Goal: Transaction & Acquisition: Purchase product/service

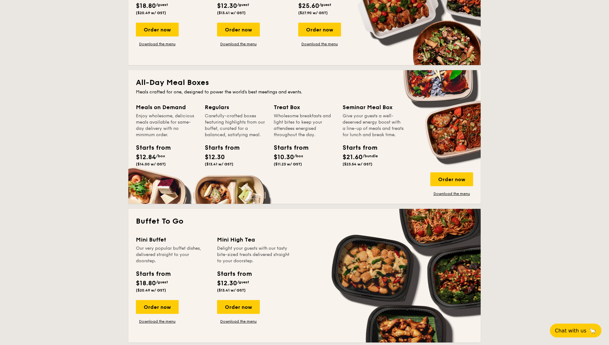
scroll to position [314, 0]
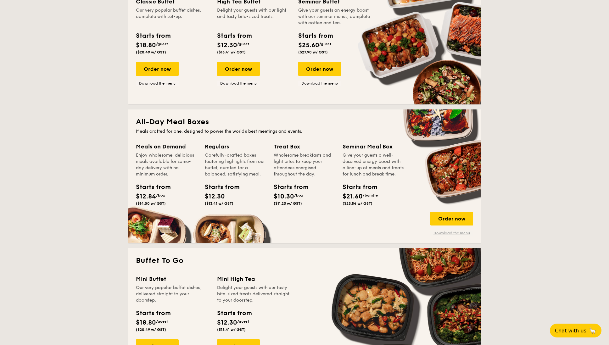
click at [449, 234] on link "Download the menu" at bounding box center [451, 232] width 43 height 5
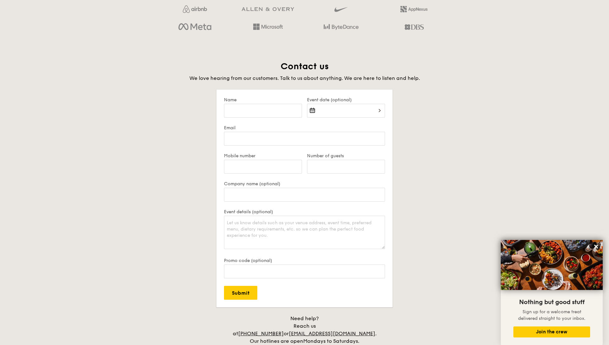
scroll to position [1139, 0]
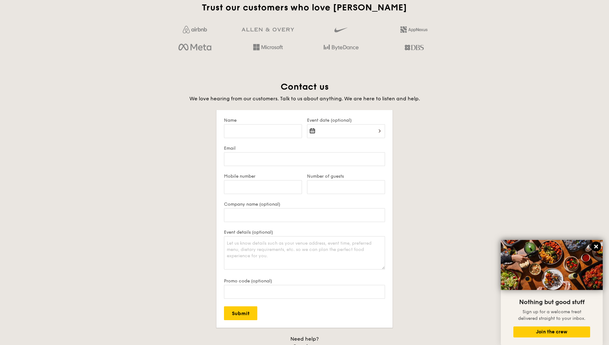
click at [596, 245] on icon at bounding box center [596, 247] width 6 height 6
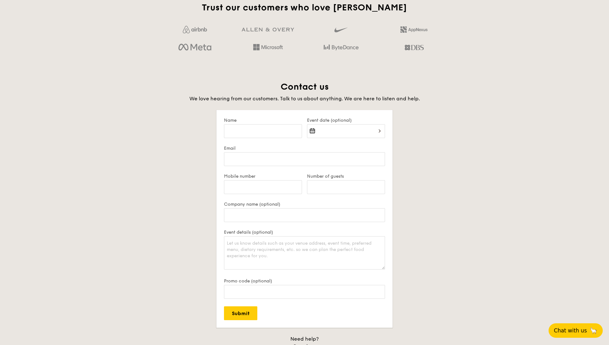
click at [577, 329] on span "Chat with us" at bounding box center [570, 330] width 33 height 6
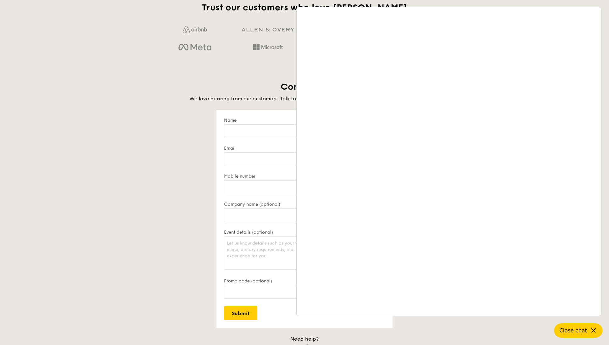
click at [177, 150] on div "Contact us We love hearing from our customers. Talk to us about anything. We ar…" at bounding box center [304, 227] width 352 height 292
click at [176, 57] on div "Trust our customers who love Grain Contact us We love hearing from our customer…" at bounding box center [304, 187] width 362 height 371
click at [166, 276] on div "Contact us We love hearing from our customers. Talk to us about anything. We ar…" at bounding box center [304, 227] width 352 height 292
click at [592, 335] on button "Close chat" at bounding box center [578, 330] width 48 height 14
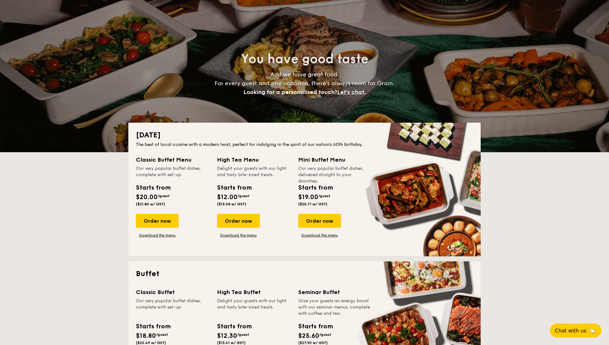
scroll to position [0, 0]
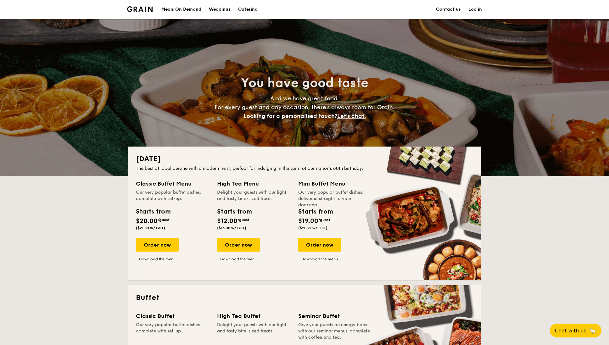
click at [448, 10] on link "Contact us" at bounding box center [448, 9] width 25 height 19
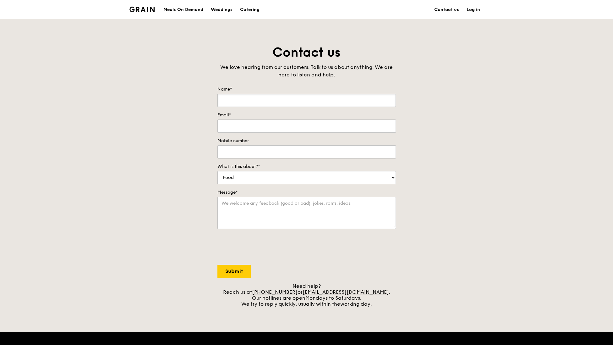
click at [244, 98] on input "Name*" at bounding box center [307, 100] width 179 height 13
type input "chloe"
click at [307, 127] on input "Email*" at bounding box center [307, 125] width 179 height 13
type input "chloechah0207@gmail.com"
click at [305, 151] on input "Mobile number" at bounding box center [307, 151] width 179 height 13
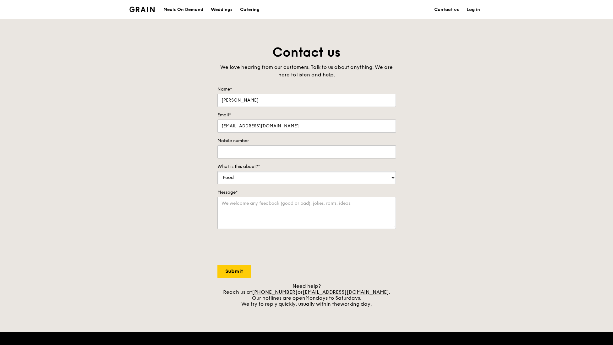
click at [240, 176] on select "Food Service Billing/Payment Catering Others" at bounding box center [307, 177] width 179 height 13
select select "Catering"
click at [218, 171] on select "Food Service Billing/Payment Catering Others" at bounding box center [307, 177] width 179 height 13
click at [276, 207] on textarea "Message*" at bounding box center [307, 213] width 179 height 32
type textarea "Hi, I am considering to order for around 20 - 25 pax. Based on the Meal Box & T…"
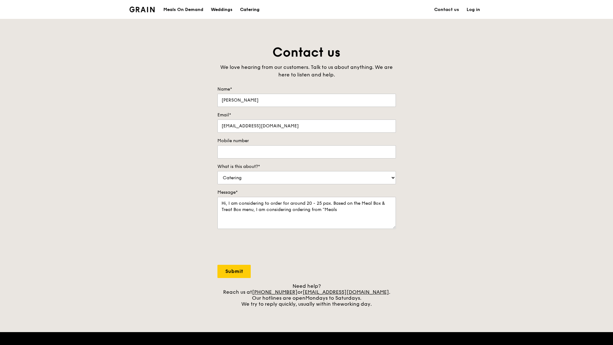
click at [247, 13] on div "Catering" at bounding box center [249, 9] width 19 height 19
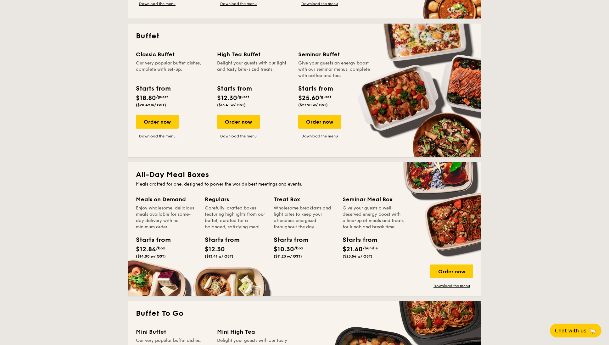
scroll to position [275, 0]
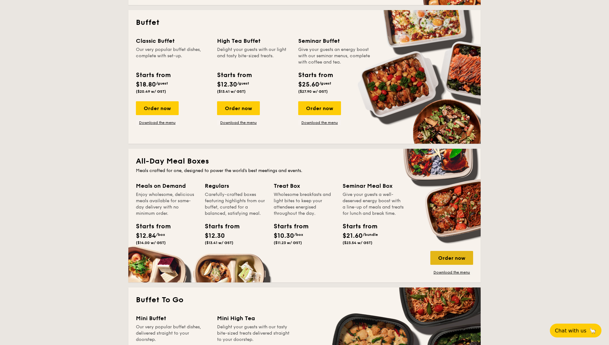
click at [455, 255] on div "Order now" at bounding box center [451, 258] width 43 height 14
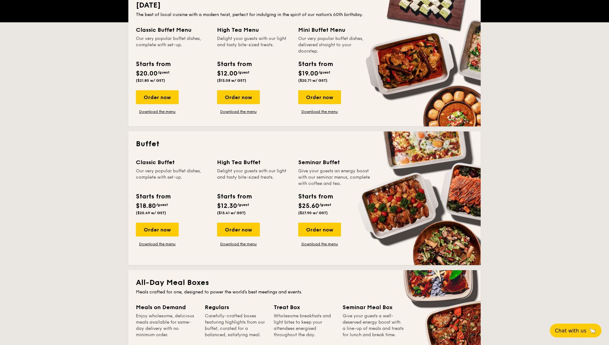
scroll to position [137, 0]
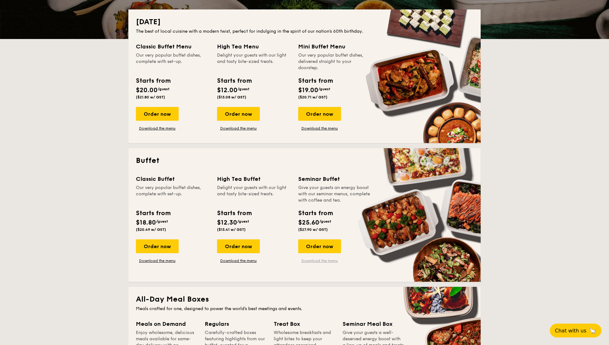
click at [317, 260] on link "Download the menu" at bounding box center [319, 260] width 43 height 5
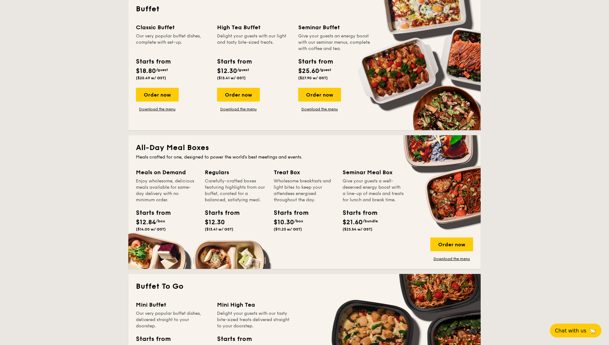
scroll to position [294, 0]
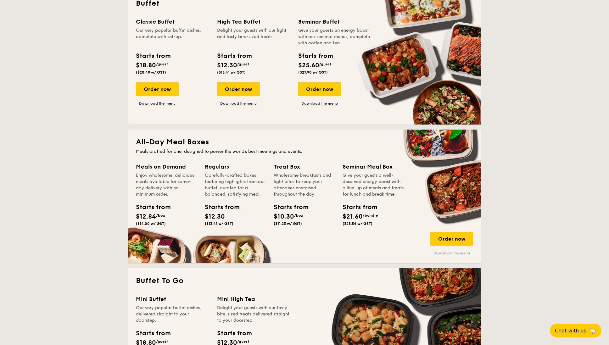
click at [456, 252] on link "Download the menu" at bounding box center [451, 253] width 43 height 5
